Goal: Navigation & Orientation: Find specific page/section

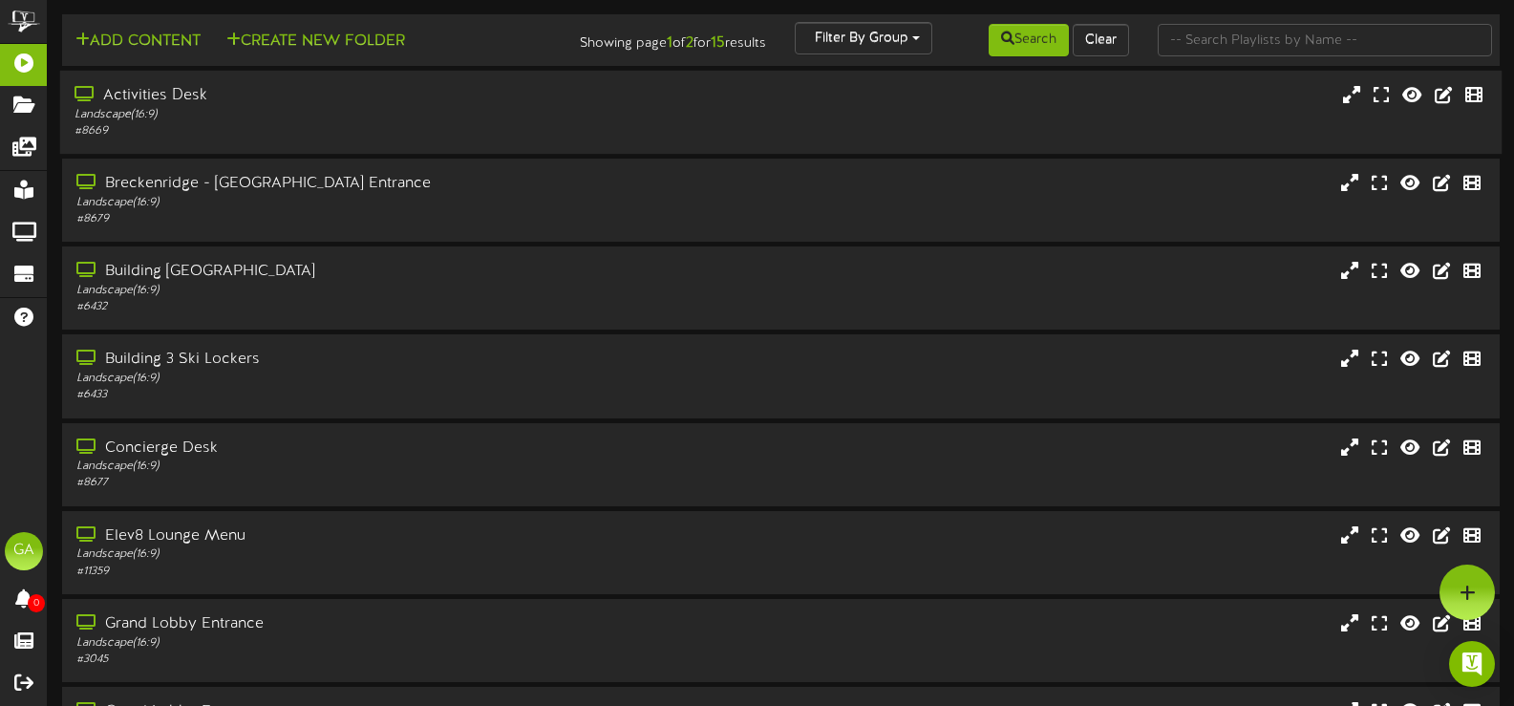
click at [427, 127] on div "# 8669" at bounding box center [361, 131] width 572 height 16
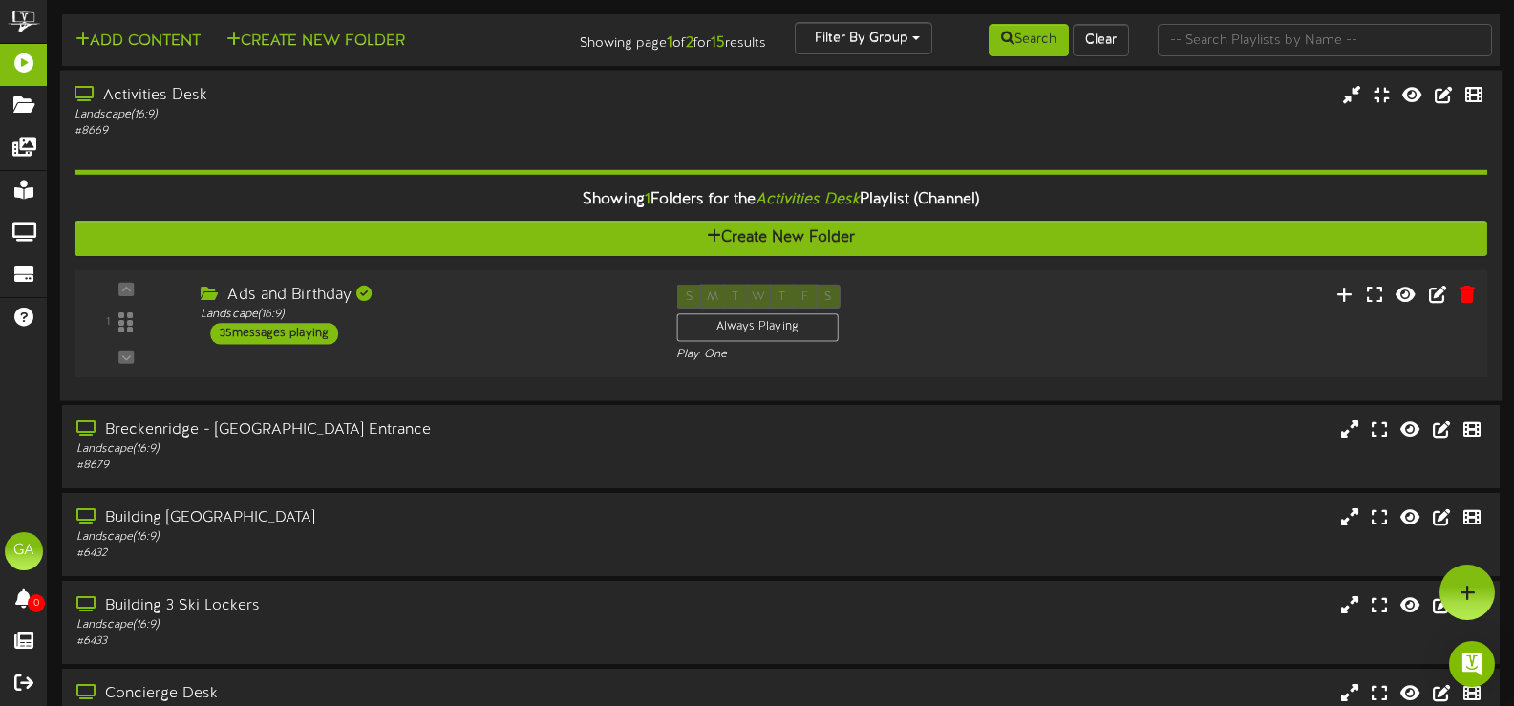
click at [494, 325] on div "Ads and Birthday Landscape ( 16:9 ) 35 messages playing" at bounding box center [424, 315] width 476 height 60
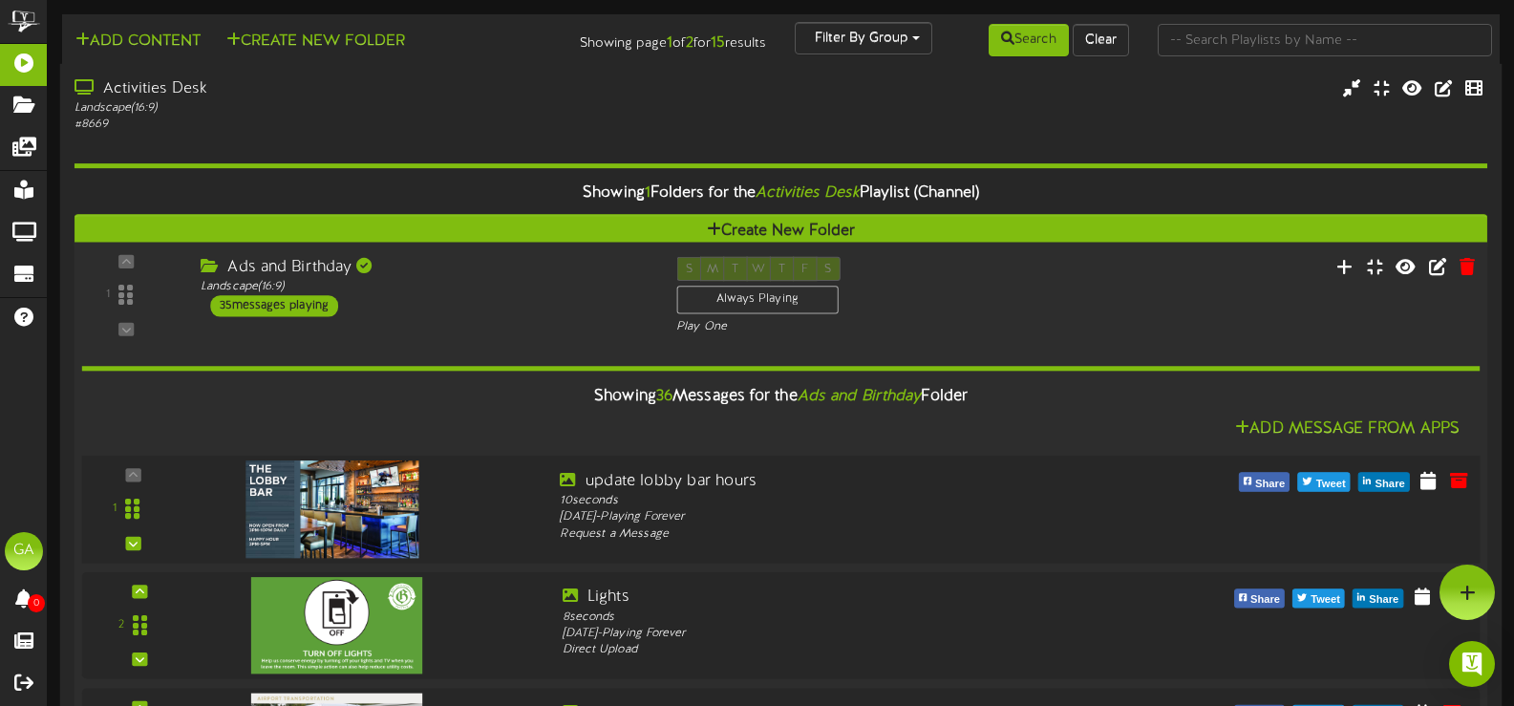
click at [370, 483] on img at bounding box center [333, 508] width 174 height 97
